Goal: Task Accomplishment & Management: Manage account settings

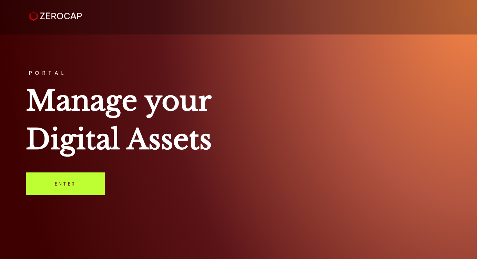
click at [90, 186] on link "Enter" at bounding box center [65, 183] width 79 height 23
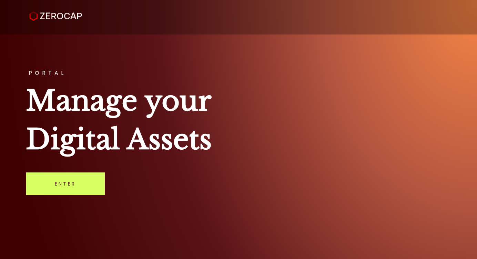
click at [109, 185] on div "PORTAL Manage your Digital Assets Enter" at bounding box center [238, 129] width 477 height 259
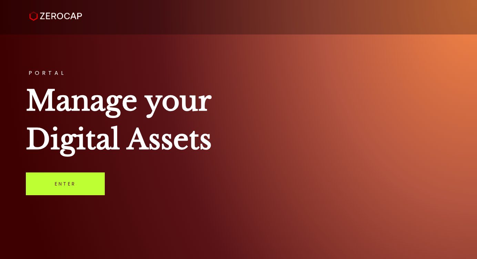
click at [87, 185] on link "Enter" at bounding box center [65, 183] width 79 height 23
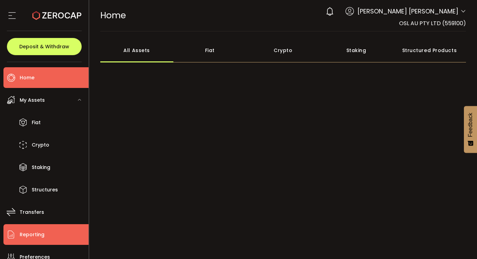
click at [50, 237] on li "Reporting" at bounding box center [45, 234] width 85 height 21
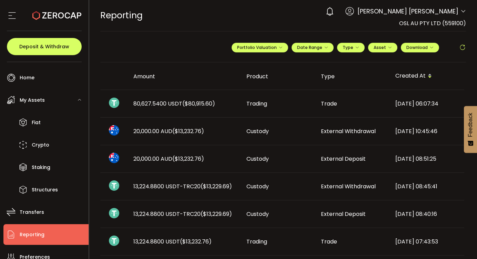
click at [462, 48] on icon at bounding box center [462, 47] width 7 height 7
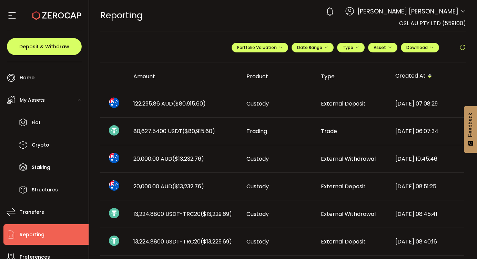
click at [462, 47] on icon at bounding box center [462, 47] width 7 height 7
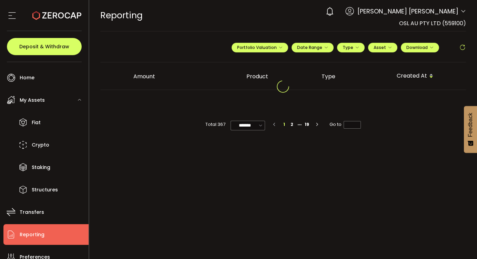
click at [462, 47] on icon at bounding box center [462, 47] width 7 height 7
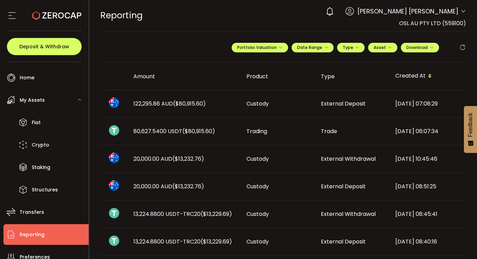
click at [462, 47] on icon at bounding box center [462, 47] width 7 height 7
click at [459, 43] on span at bounding box center [462, 47] width 7 height 10
click at [459, 50] on icon at bounding box center [462, 47] width 7 height 7
click at [461, 45] on icon at bounding box center [462, 47] width 7 height 7
click at [459, 52] on span at bounding box center [462, 47] width 7 height 10
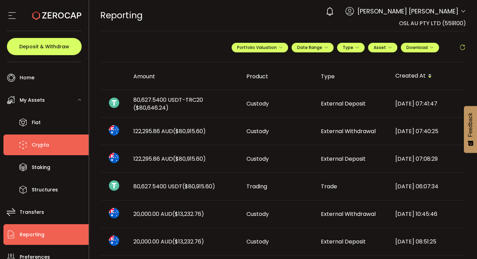
click at [42, 145] on span "Crypto" at bounding box center [41, 145] width 18 height 10
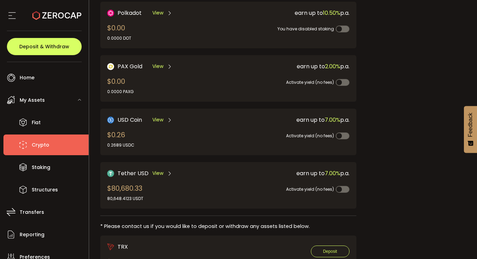
scroll to position [197, 0]
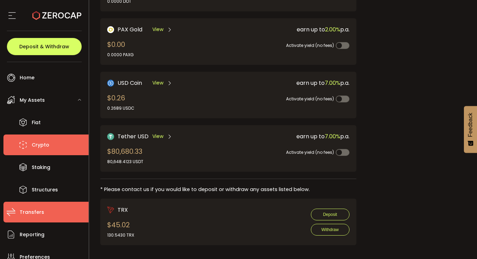
click at [51, 221] on li "Transfers" at bounding box center [45, 211] width 85 height 21
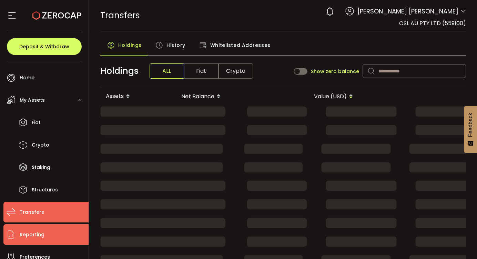
click at [49, 232] on li "Reporting" at bounding box center [45, 234] width 85 height 21
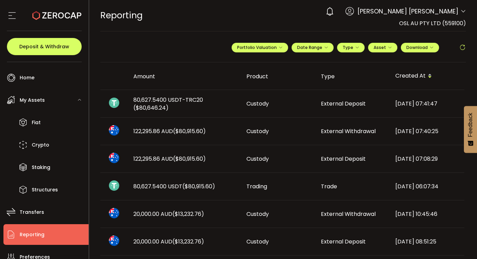
click at [213, 106] on span "80,627.5400 USDT-TRC20 ($80,646.24)" at bounding box center [184, 104] width 102 height 16
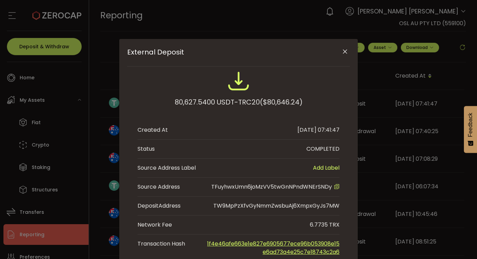
click at [345, 52] on icon "Close" at bounding box center [344, 51] width 7 height 7
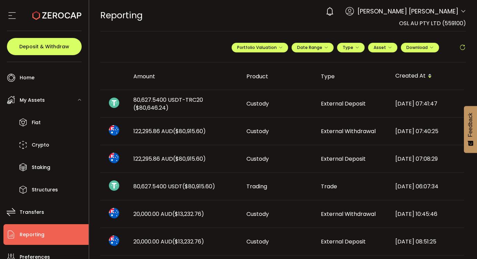
drag, startPoint x: 182, startPoint y: 108, endPoint x: 134, endPoint y: 100, distance: 49.0
click at [134, 100] on span "80,627.5400 USDT-TRC20 ($80,646.24)" at bounding box center [184, 104] width 102 height 16
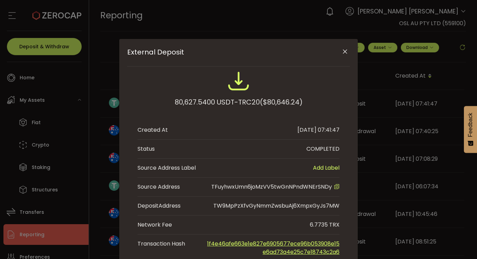
click at [134, 100] on div "80,627.5400 USDT-TRC20 ($80,646.24) Created At 2025-10-07 07:41:47 Status COMPL…" at bounding box center [238, 165] width 222 height 191
drag, startPoint x: 172, startPoint y: 102, endPoint x: 212, endPoint y: 102, distance: 40.6
click at [212, 102] on div "80,627.5400 USDT-TRC20 ($80,646.24)" at bounding box center [239, 102] width 128 height 12
copy div "80,627.5400"
click at [343, 53] on icon "Close" at bounding box center [344, 51] width 7 height 7
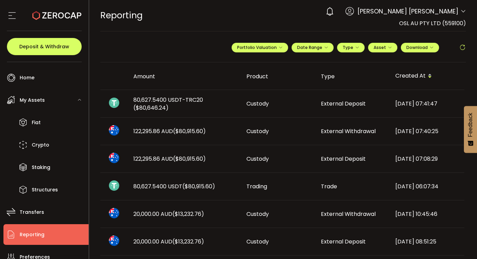
click at [461, 47] on icon at bounding box center [462, 47] width 7 height 7
click at [461, 43] on span at bounding box center [462, 47] width 7 height 10
click at [462, 48] on icon at bounding box center [462, 47] width 7 height 7
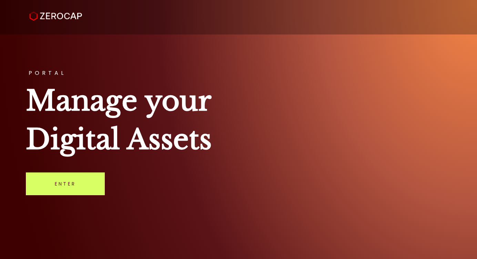
drag, startPoint x: 73, startPoint y: 179, endPoint x: 78, endPoint y: 170, distance: 9.9
click at [73, 179] on link "Enter" at bounding box center [65, 183] width 79 height 23
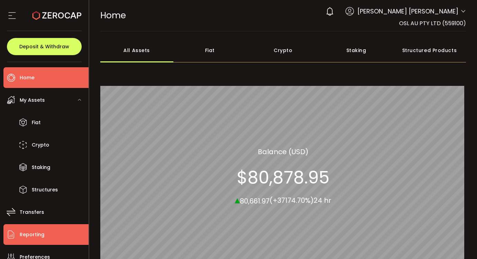
click at [41, 231] on span "Reporting" at bounding box center [32, 234] width 25 height 10
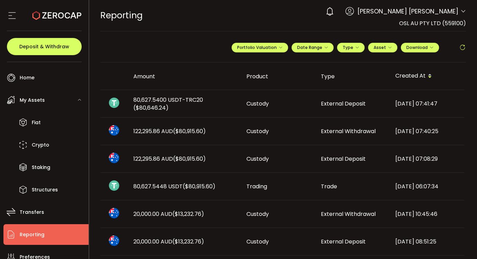
click at [46, 241] on li "Reporting" at bounding box center [45, 234] width 85 height 21
click at [461, 47] on icon at bounding box center [462, 47] width 7 height 7
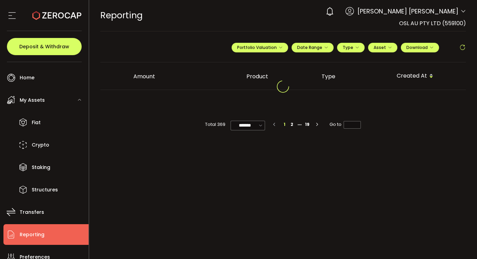
click at [461, 47] on icon at bounding box center [462, 47] width 7 height 7
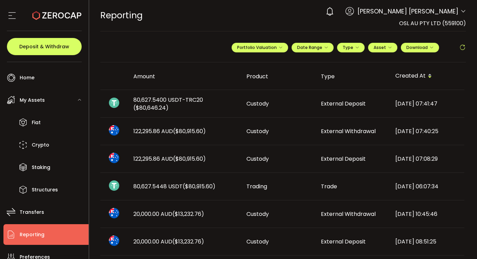
click at [461, 48] on icon at bounding box center [462, 47] width 7 height 7
click at [460, 46] on icon at bounding box center [462, 47] width 7 height 7
click at [462, 46] on icon at bounding box center [462, 47] width 7 height 7
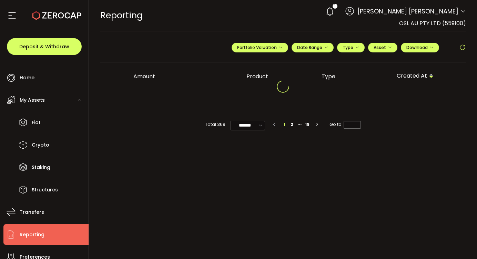
click at [462, 46] on icon at bounding box center [462, 47] width 7 height 7
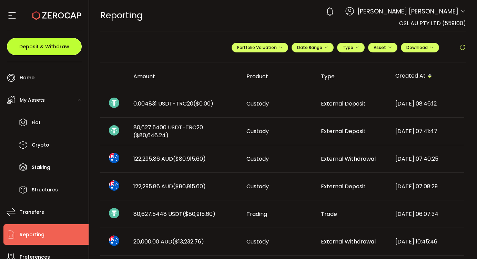
click at [52, 48] on span "Deposit & Withdraw" at bounding box center [44, 46] width 50 height 5
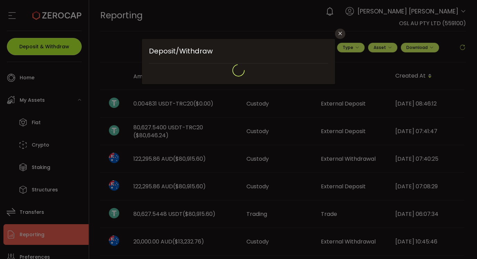
type input "**********"
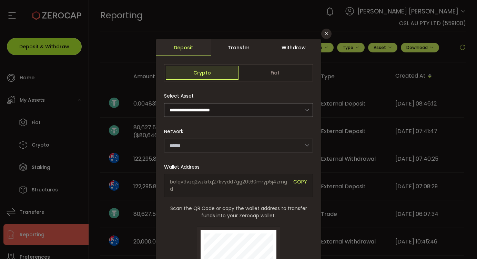
type input "*******"
click at [292, 48] on div "Withdraw" at bounding box center [293, 47] width 55 height 17
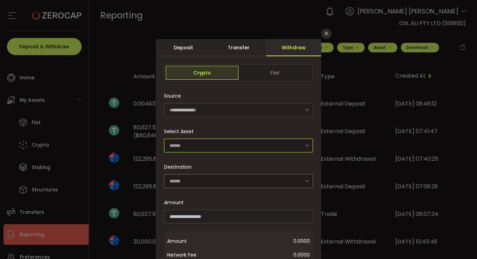
click at [219, 147] on input "dialog" at bounding box center [238, 145] width 149 height 14
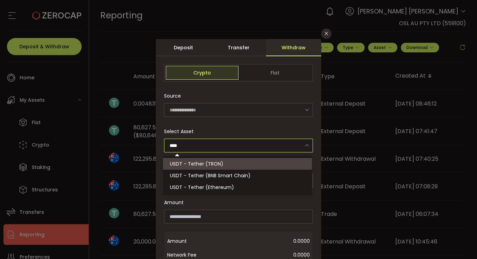
click at [220, 163] on span "USDT - Tether (TRON)" at bounding box center [196, 163] width 53 height 7
type input "**********"
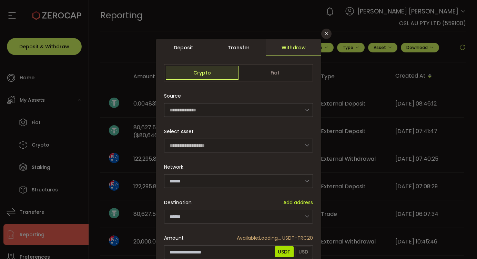
type input "****"
click at [211, 214] on input "dialog" at bounding box center [238, 216] width 149 height 14
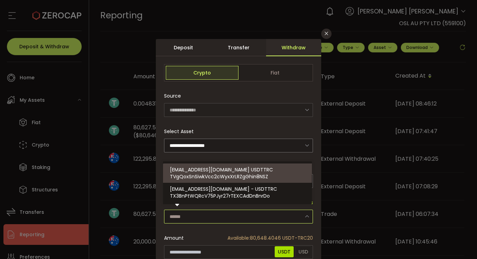
click at [240, 177] on span "TVgQoxSnSiwkVcc2cWyxXrLRZgGhin8NSZ" at bounding box center [219, 176] width 98 height 7
type input "**********"
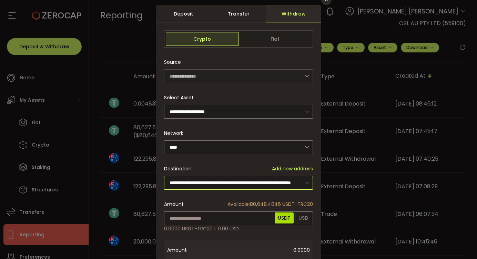
scroll to position [49, 0]
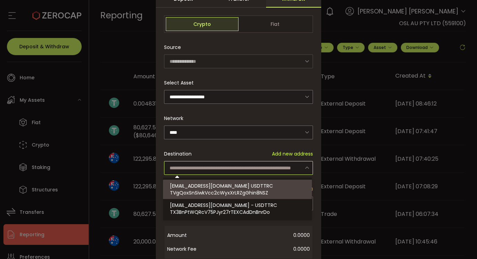
click at [260, 147] on div "Destination Add new address" at bounding box center [238, 154] width 149 height 14
type input "**********"
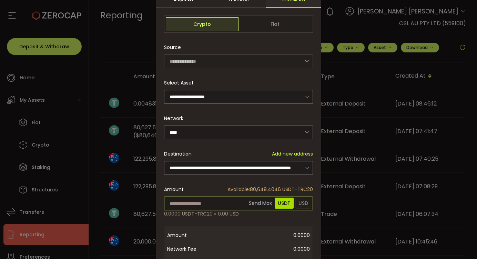
click at [223, 203] on input "dialog" at bounding box center [238, 203] width 149 height 14
paste input "**********"
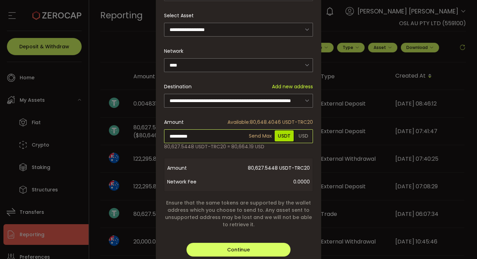
scroll to position [117, 0]
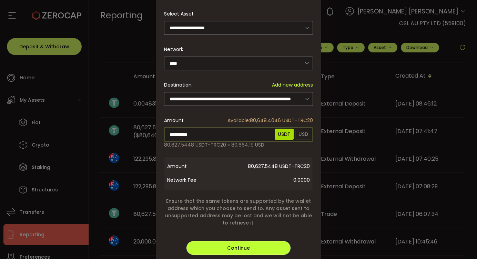
type input "**********"
click at [261, 251] on div "**********" at bounding box center [238, 101] width 165 height 360
click at [261, 249] on button "Continue" at bounding box center [238, 248] width 104 height 14
click at [257, 245] on button "Verify" at bounding box center [238, 248] width 104 height 14
click at [259, 246] on button "Verify" at bounding box center [238, 248] width 104 height 14
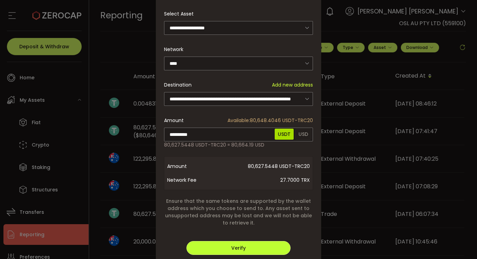
click at [259, 246] on button "Verify" at bounding box center [238, 248] width 104 height 14
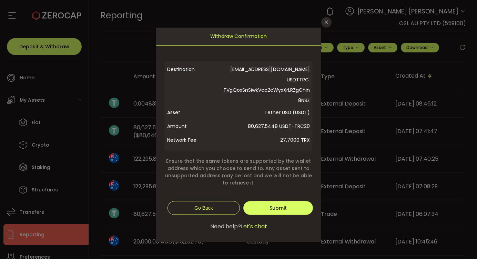
scroll to position [0, 0]
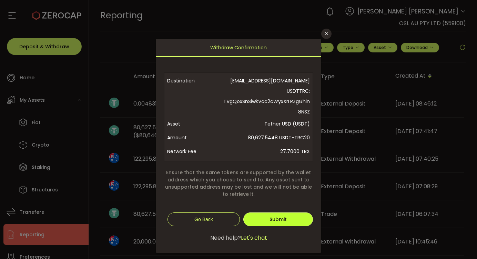
click at [294, 222] on button "Submit" at bounding box center [278, 219] width 70 height 14
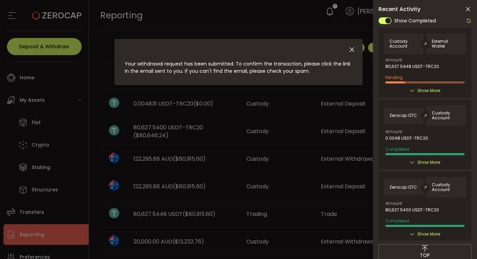
click at [428, 87] on span "Show More" at bounding box center [428, 90] width 23 height 7
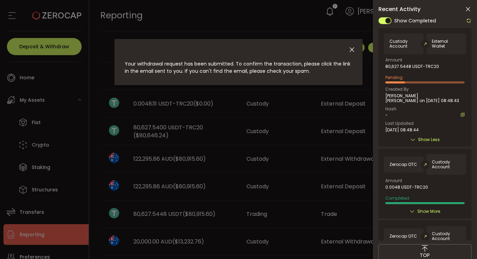
click at [431, 71] on div "Amount 80,627.5448 USDT-TRC20 Pending Created By Ming Tat Lam on 2025-10-07 08:…" at bounding box center [424, 95] width 79 height 74
click at [467, 10] on icon at bounding box center [467, 9] width 7 height 7
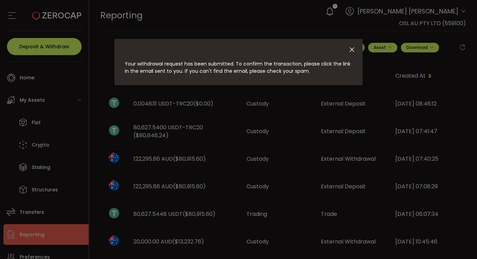
click at [157, 135] on div "Your withdrawal request has been submitted. To confirm the transaction, please …" at bounding box center [238, 129] width 477 height 259
click at [352, 50] on icon "Close" at bounding box center [352, 50] width 8 height 8
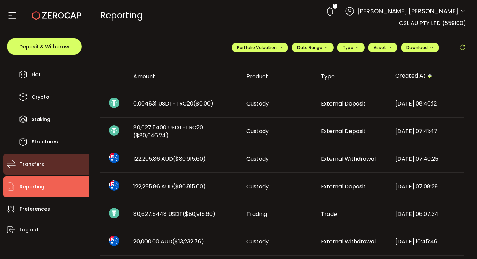
scroll to position [51, 0]
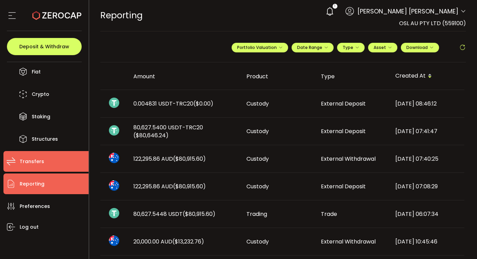
click at [70, 155] on li "Transfers" at bounding box center [45, 161] width 85 height 21
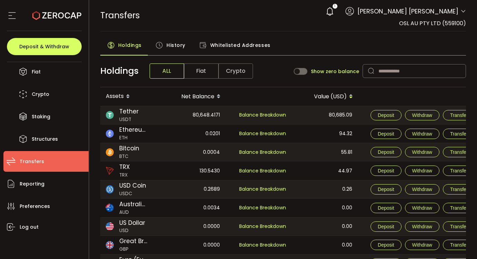
click at [234, 72] on span "Crypto" at bounding box center [235, 70] width 34 height 15
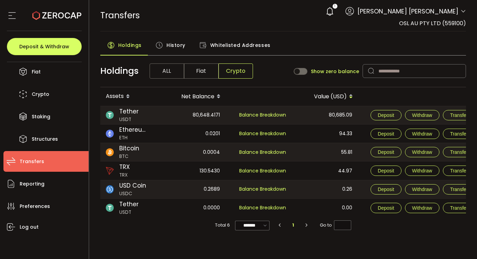
click at [205, 111] on div "80,648.4171" at bounding box center [192, 115] width 65 height 18
click at [187, 44] on div "History" at bounding box center [170, 46] width 44 height 17
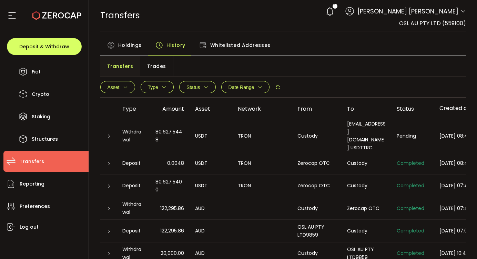
click at [206, 134] on div "USDT" at bounding box center [210, 136] width 43 height 8
click at [278, 86] on icon at bounding box center [278, 87] width 6 height 6
click at [148, 128] on div "Withdrawal" at bounding box center [133, 136] width 33 height 16
click at [107, 127] on td at bounding box center [108, 136] width 17 height 32
click at [108, 134] on icon at bounding box center [109, 136] width 4 height 4
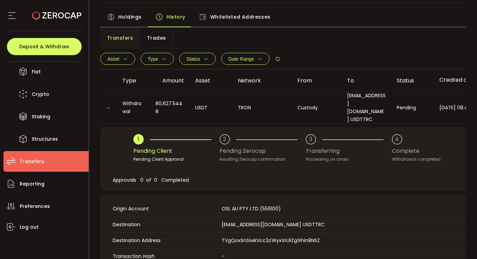
scroll to position [29, 0]
click at [276, 57] on icon at bounding box center [278, 58] width 6 height 6
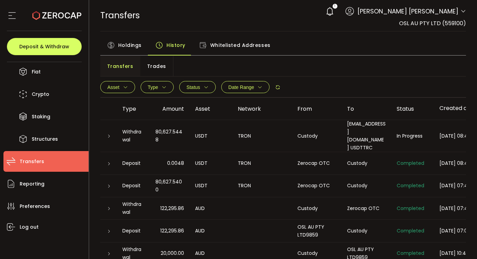
click at [105, 139] on td at bounding box center [108, 136] width 17 height 32
click at [106, 135] on td at bounding box center [108, 136] width 17 height 32
click at [108, 134] on icon at bounding box center [109, 136] width 4 height 4
click at [113, 132] on div at bounding box center [108, 135] width 17 height 7
click at [110, 134] on icon at bounding box center [109, 136] width 4 height 4
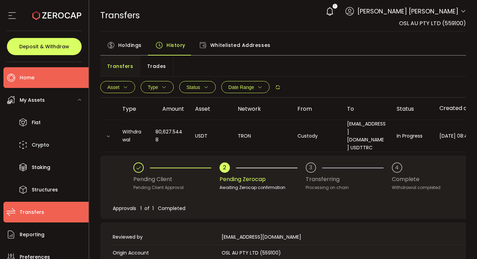
click at [52, 79] on li "Home" at bounding box center [45, 77] width 85 height 21
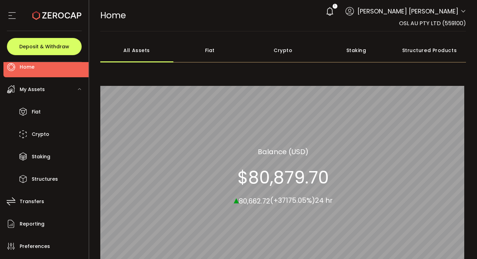
scroll to position [12, 0]
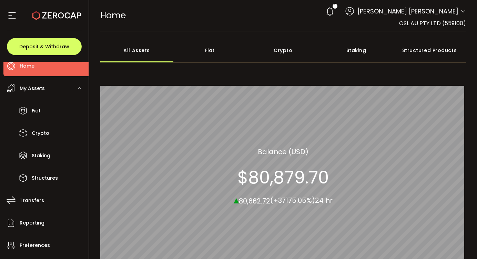
click at [337, 13] on div "1" at bounding box center [329, 11] width 15 height 15
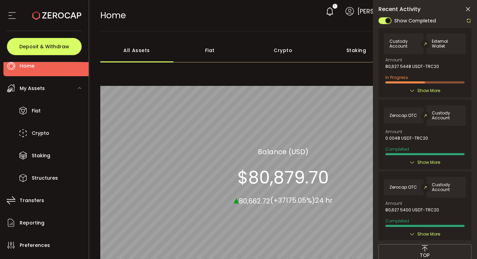
click at [468, 18] on icon at bounding box center [468, 21] width 6 height 6
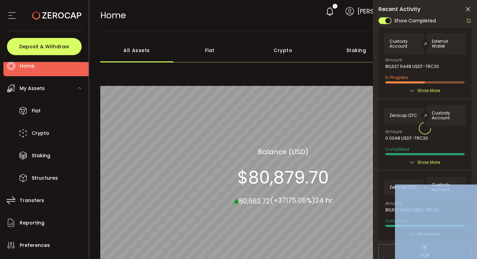
click at [468, 18] on div at bounding box center [424, 128] width 93 height 223
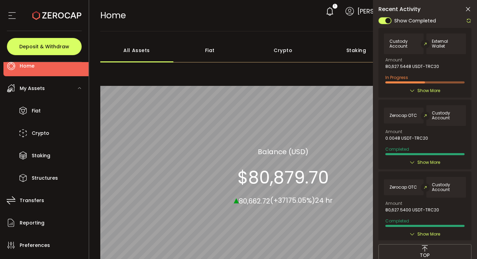
click at [450, 133] on div "Amount 0.0048 USDT-TRC20" at bounding box center [424, 134] width 79 height 11
click at [471, 20] on icon at bounding box center [468, 21] width 6 height 6
